Goal: Task Accomplishment & Management: Complete application form

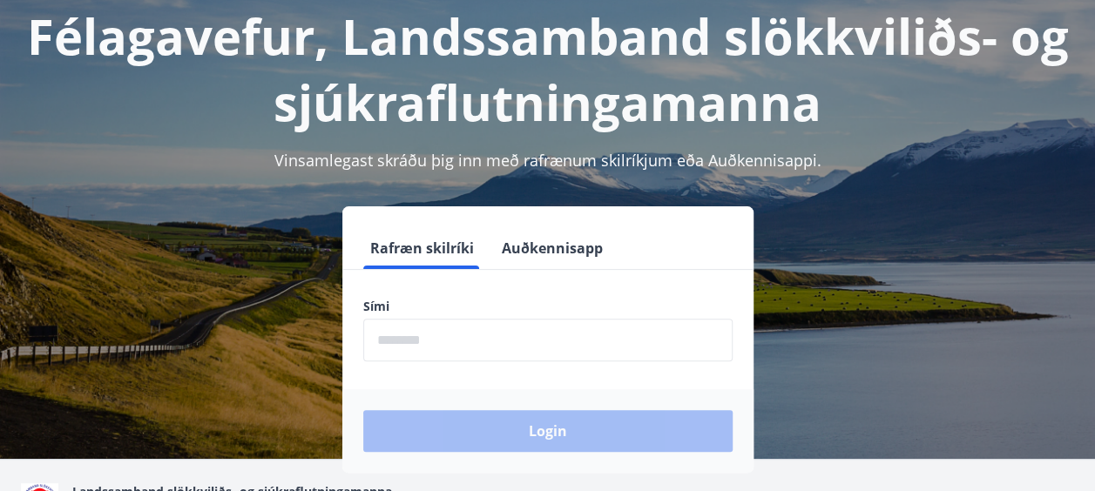
scroll to position [103, 0]
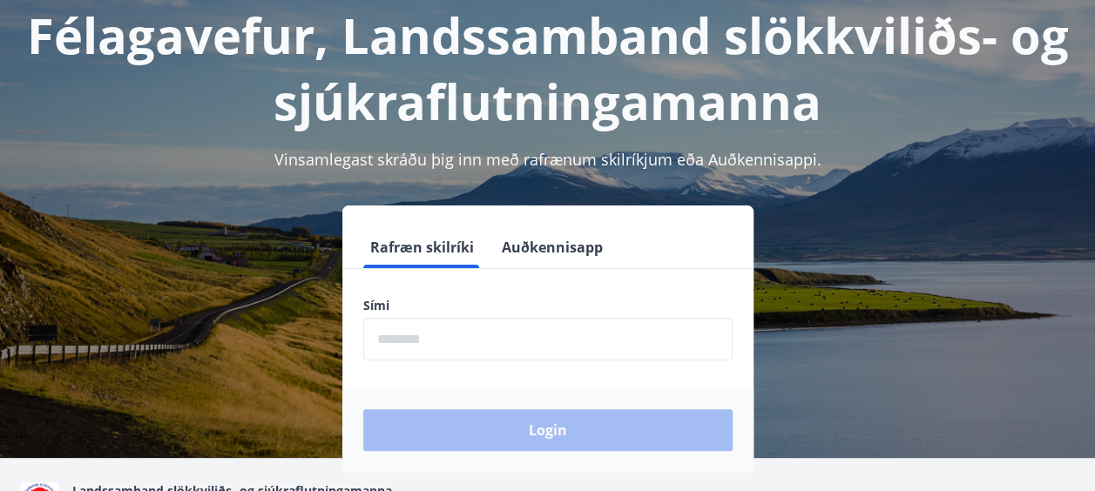
click at [496, 354] on input "phone" at bounding box center [547, 339] width 369 height 43
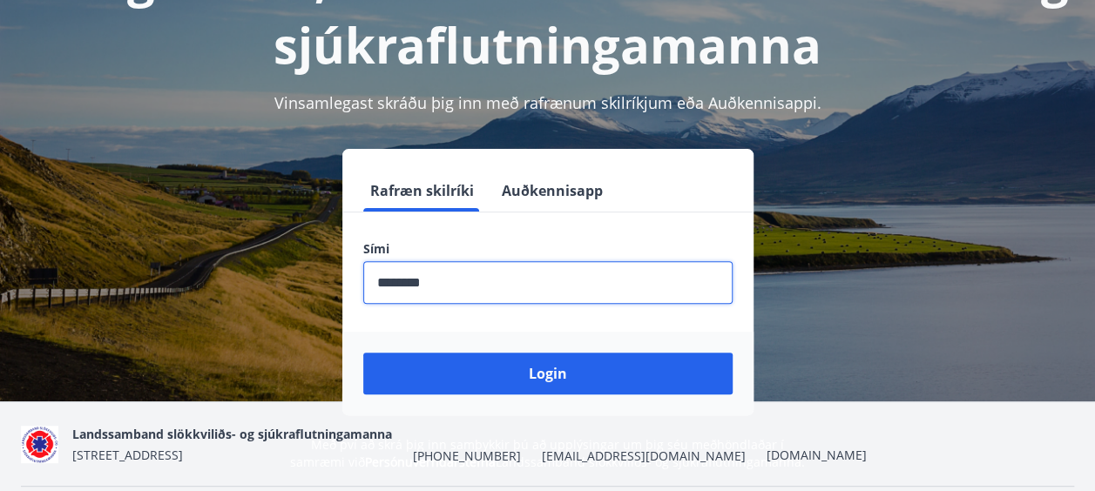
scroll to position [160, 0]
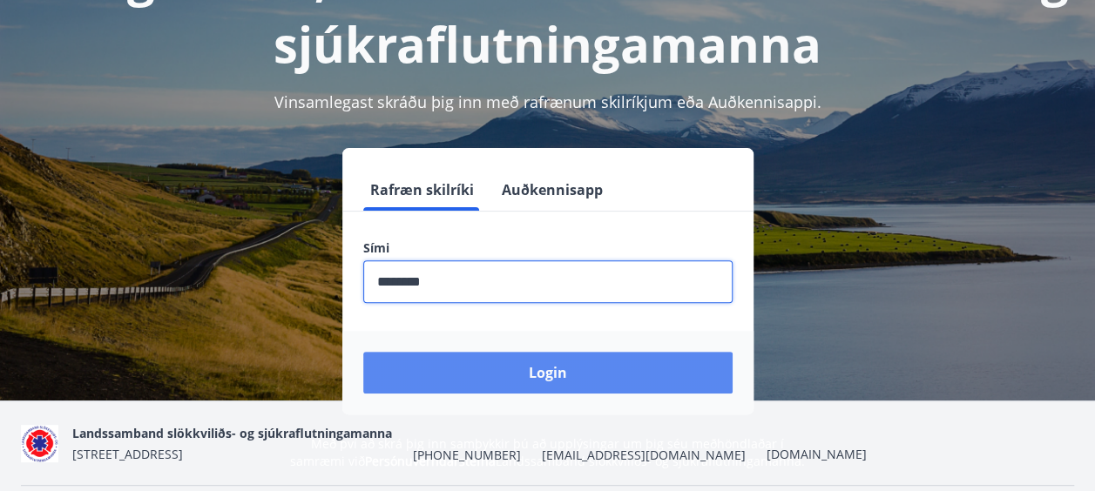
type input "********"
click at [564, 370] on button "Login" at bounding box center [547, 373] width 369 height 42
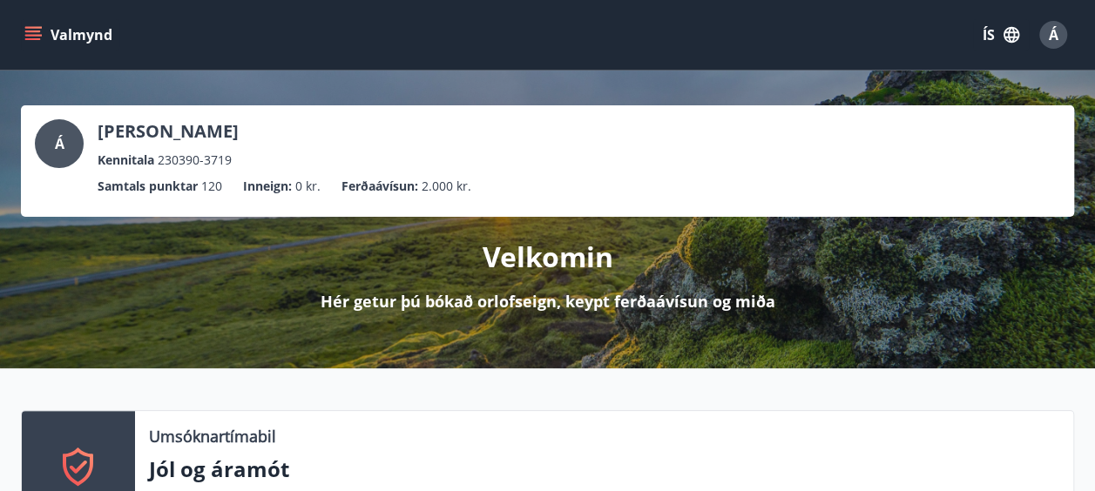
click at [36, 35] on icon "menu" at bounding box center [34, 35] width 19 height 2
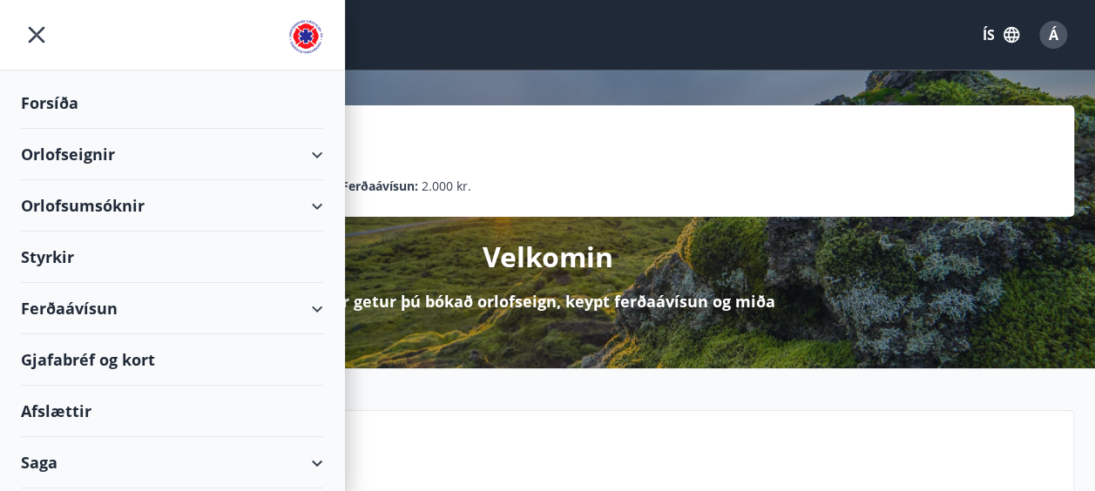
click at [174, 129] on div "Styrkir" at bounding box center [172, 103] width 302 height 51
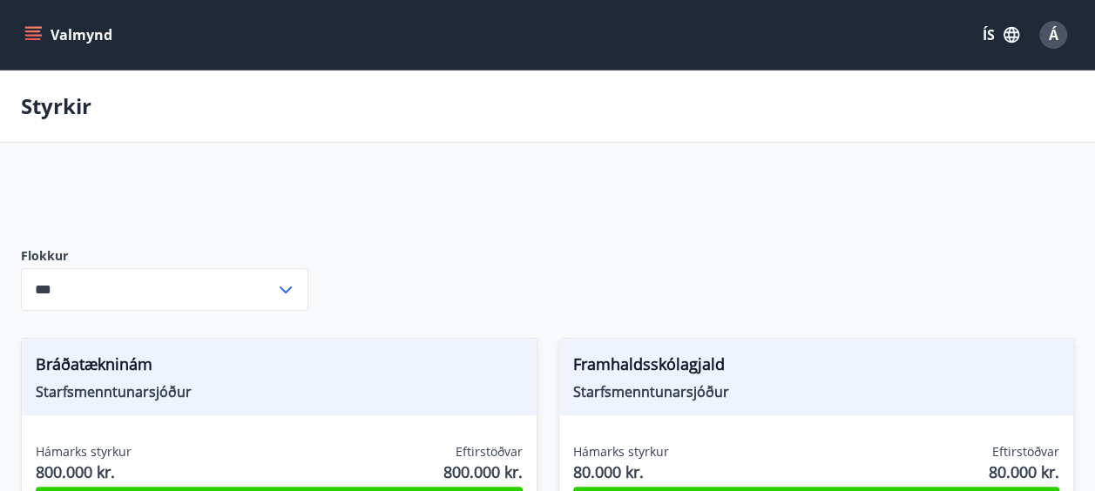
type input "***"
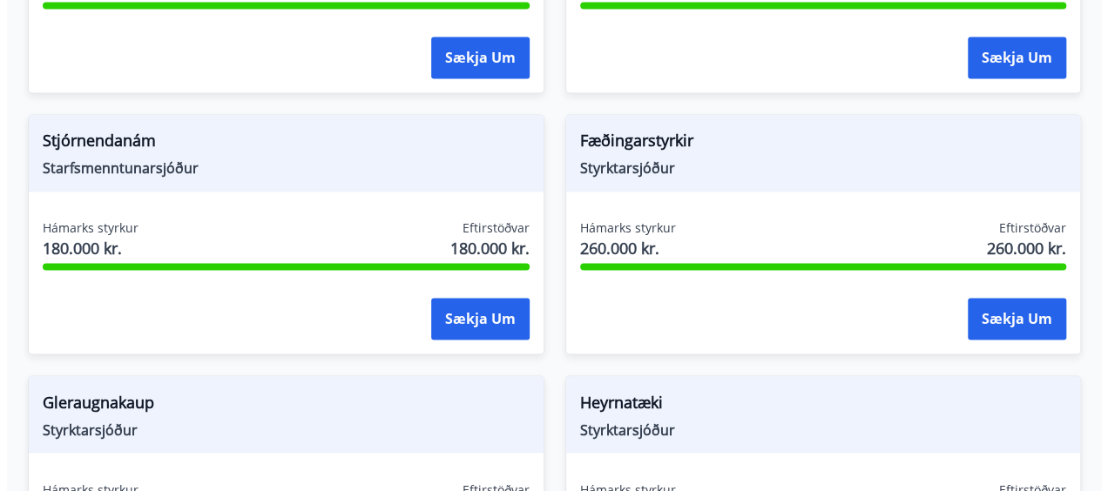
scroll to position [1268, 0]
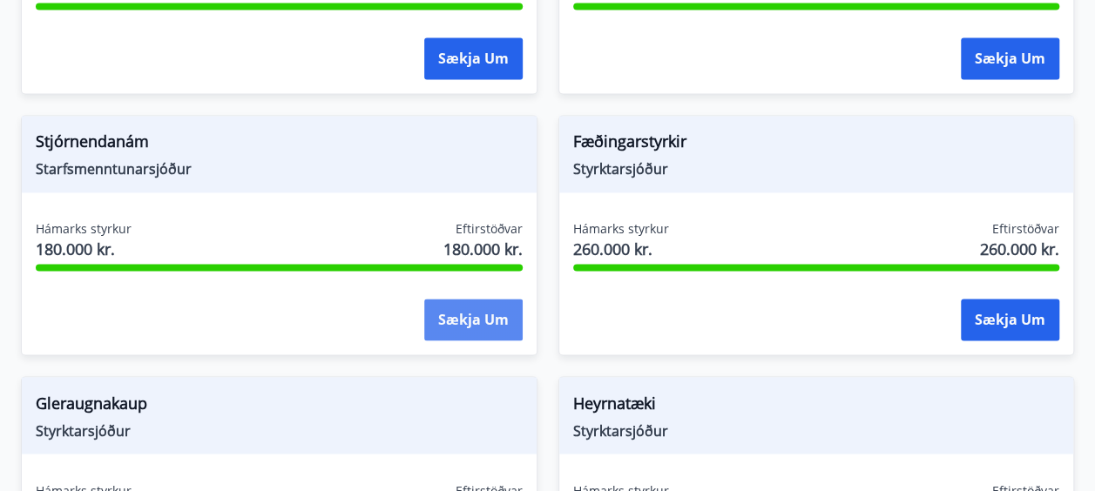
click at [474, 310] on button "Sækja um" at bounding box center [473, 320] width 98 height 42
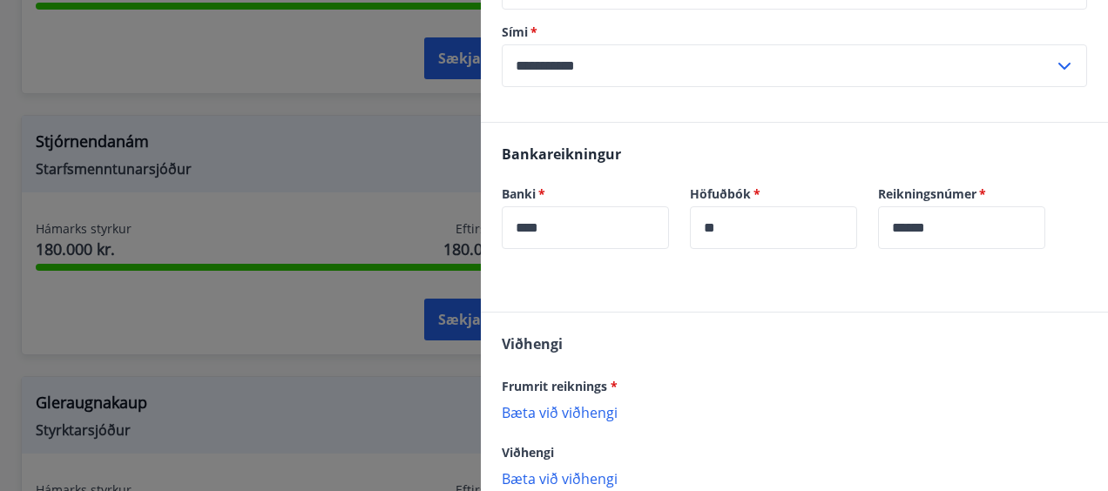
scroll to position [396, 0]
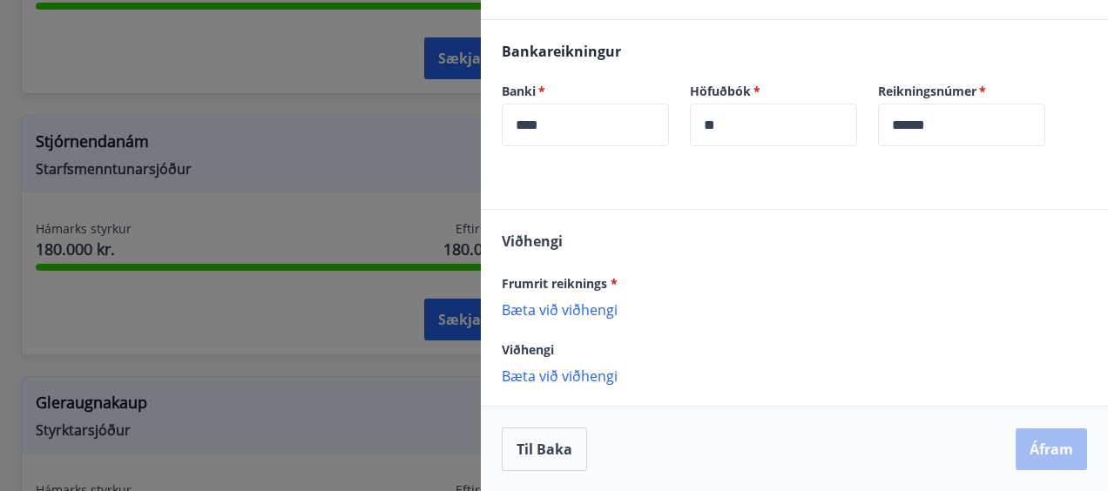
click at [561, 301] on p "Bæta við viðhengi" at bounding box center [794, 308] width 585 height 17
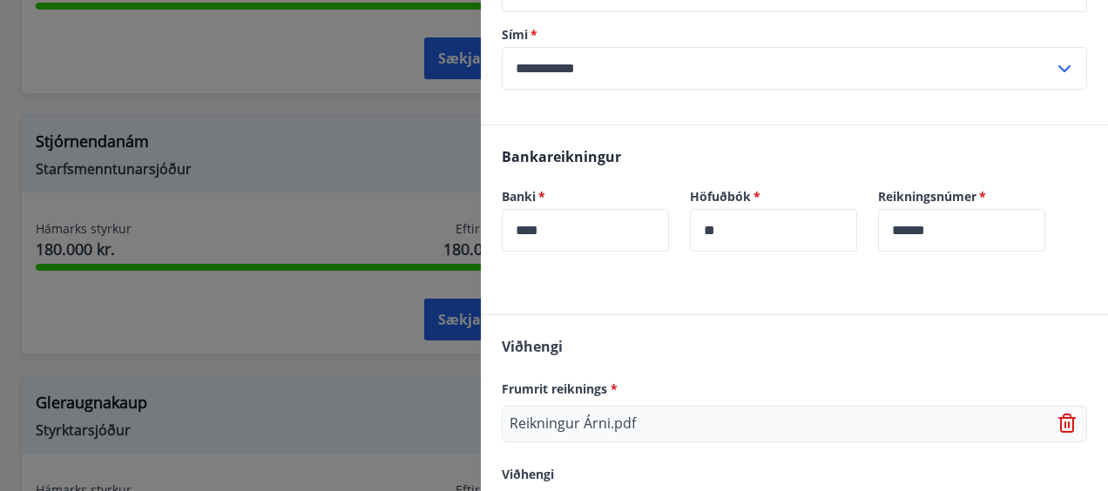
scroll to position [415, 0]
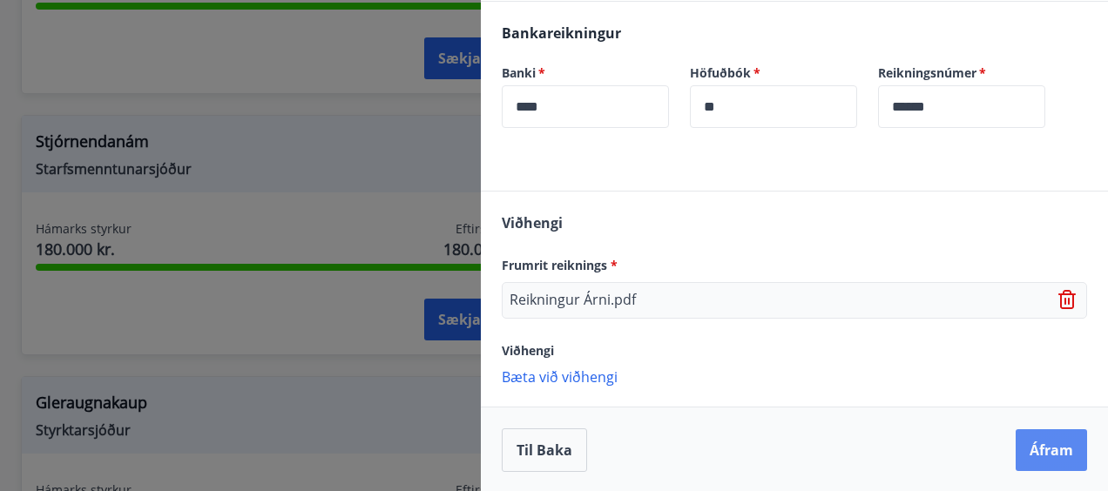
click at [1048, 447] on button "Áfram" at bounding box center [1051, 450] width 71 height 42
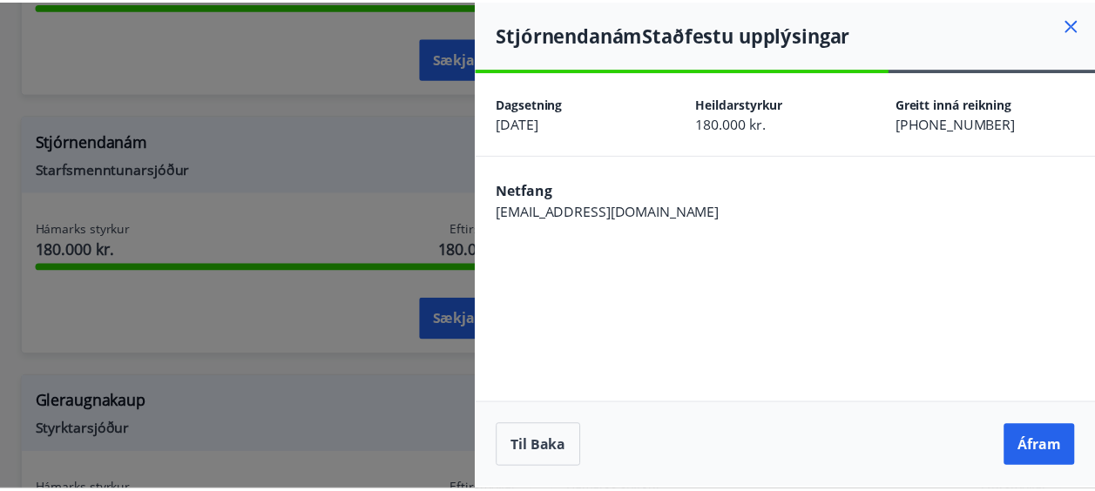
scroll to position [0, 0]
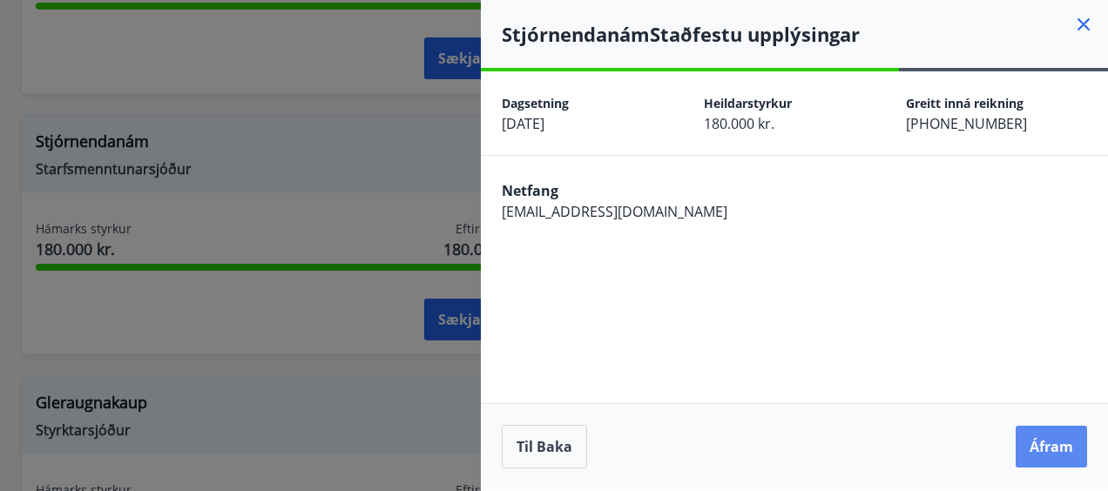
click at [1045, 451] on button "Áfram" at bounding box center [1051, 447] width 71 height 42
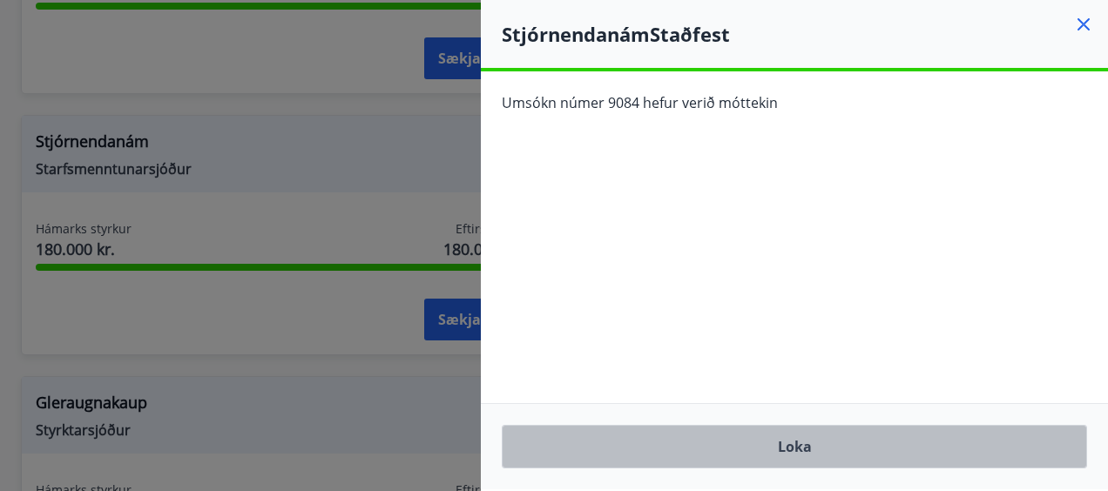
click at [789, 443] on button "Loka" at bounding box center [794, 447] width 585 height 44
